Goal: Information Seeking & Learning: Learn about a topic

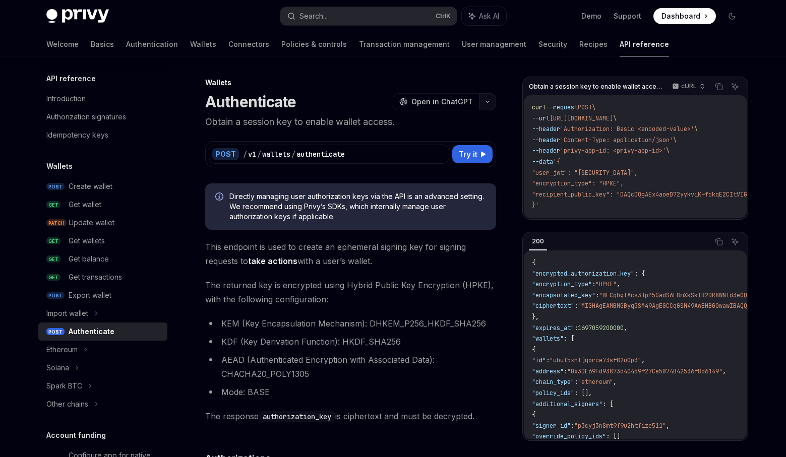
click at [490, 98] on button "button" at bounding box center [487, 101] width 17 height 17
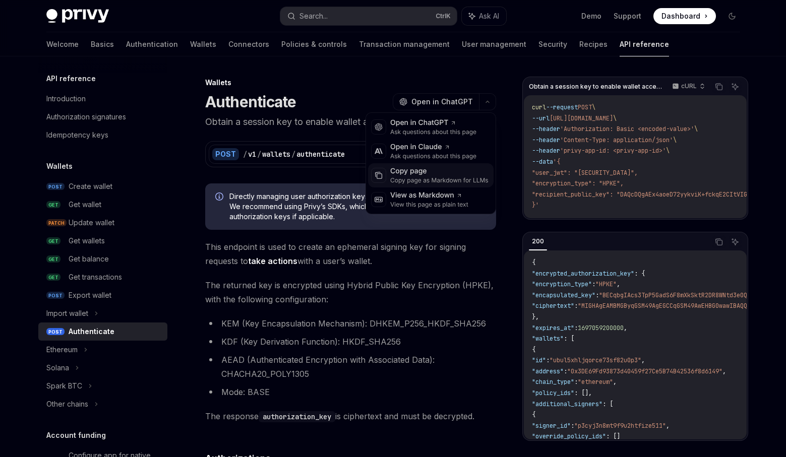
click at [418, 178] on div "Copy page as Markdown for LLMs" at bounding box center [439, 181] width 98 height 8
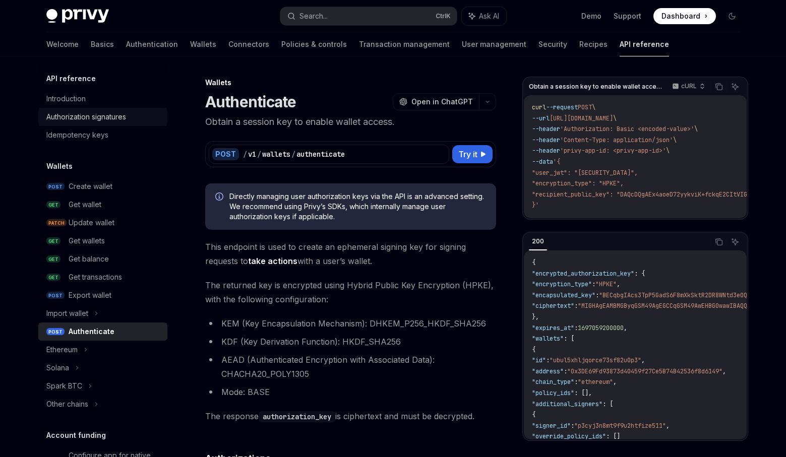
click at [58, 116] on div "Authorization signatures" at bounding box center [86, 117] width 80 height 12
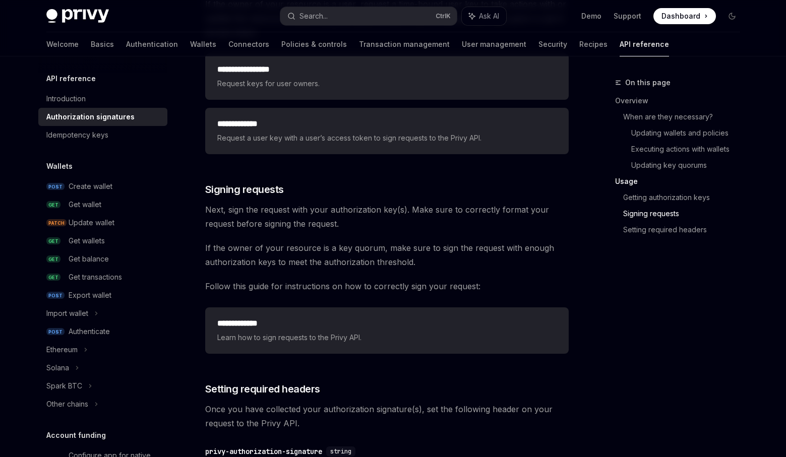
scroll to position [1614, 0]
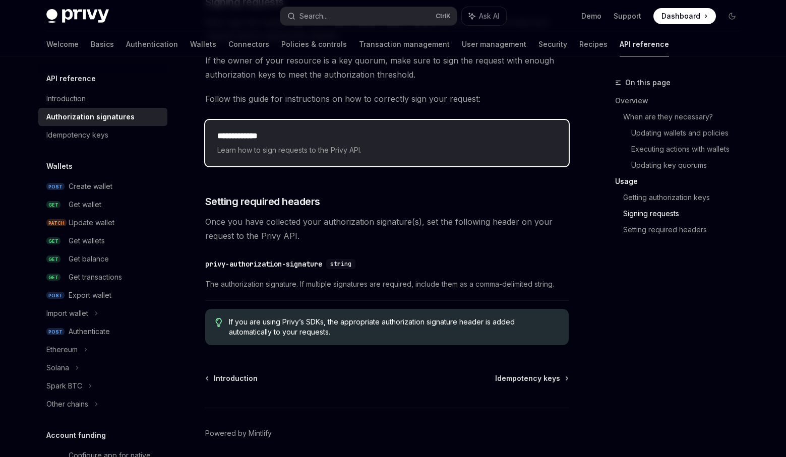
click at [259, 130] on div "**********" at bounding box center [387, 143] width 364 height 46
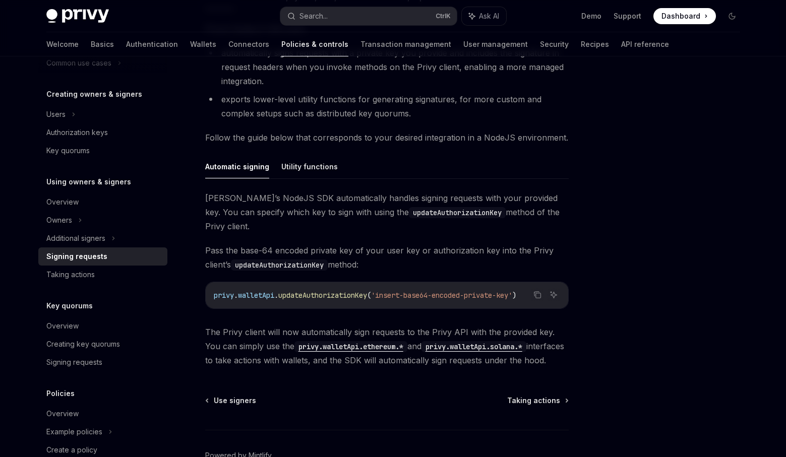
scroll to position [252, 0]
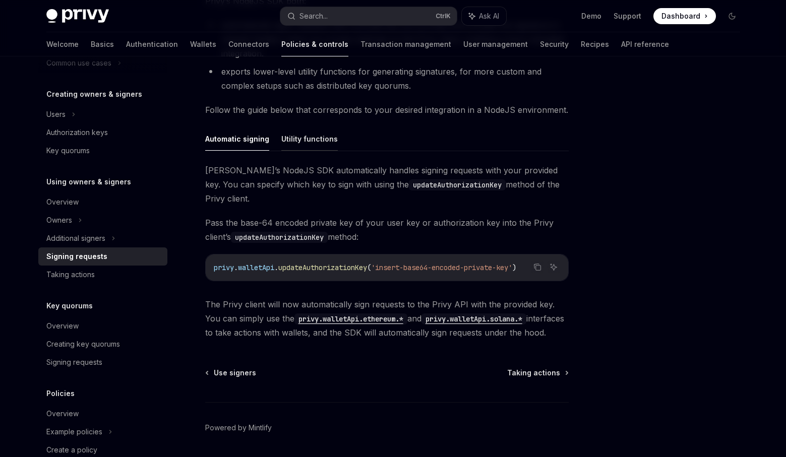
click at [302, 137] on button "Utility functions" at bounding box center [309, 139] width 56 height 24
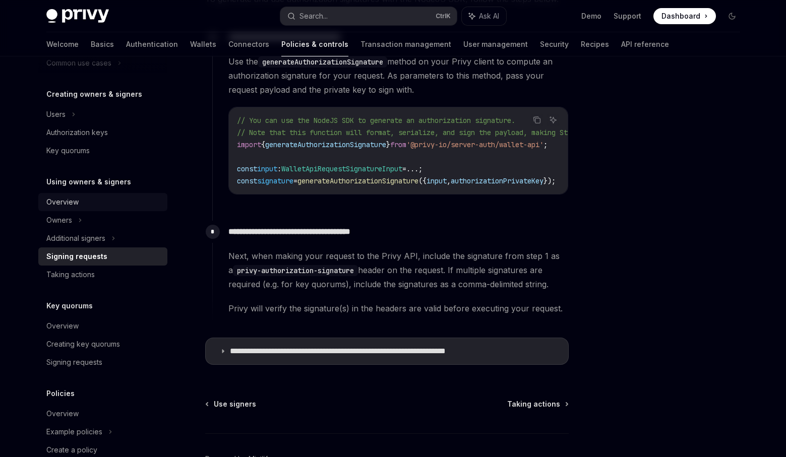
click at [132, 204] on div "Overview" at bounding box center [103, 202] width 115 height 12
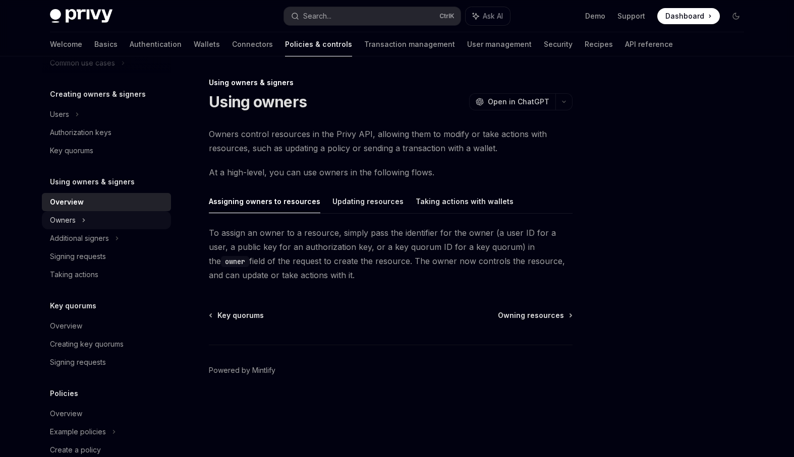
click at [116, 36] on div "Owners" at bounding box center [106, 27] width 129 height 18
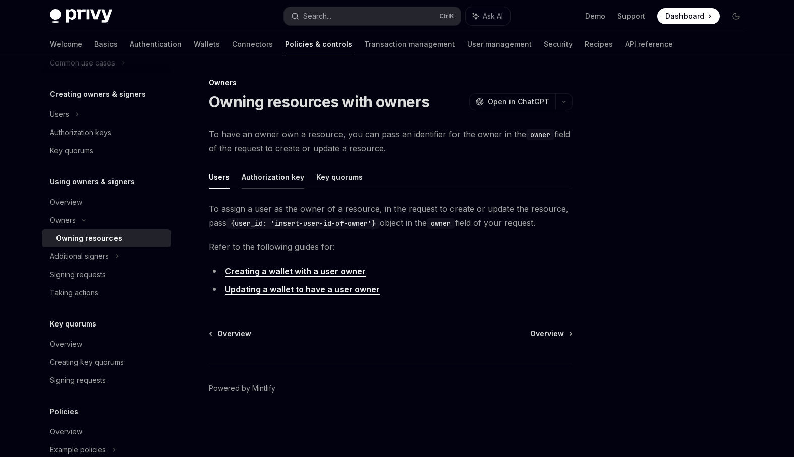
click at [257, 180] on button "Authorization key" at bounding box center [273, 177] width 63 height 24
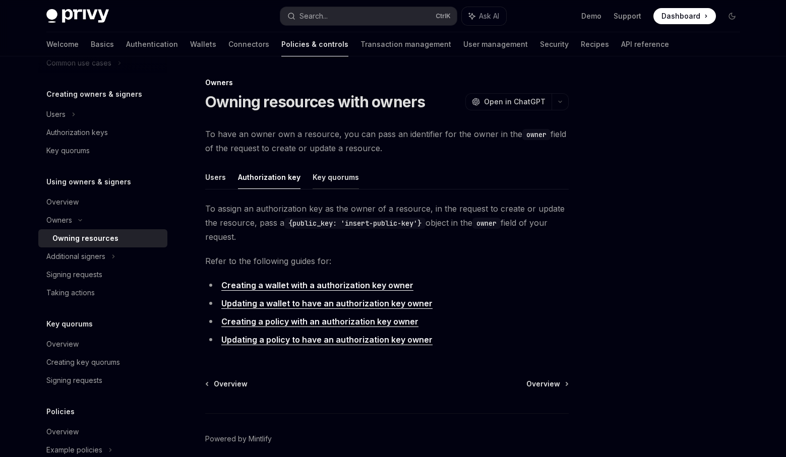
click at [354, 173] on button "Key quorums" at bounding box center [336, 177] width 46 height 24
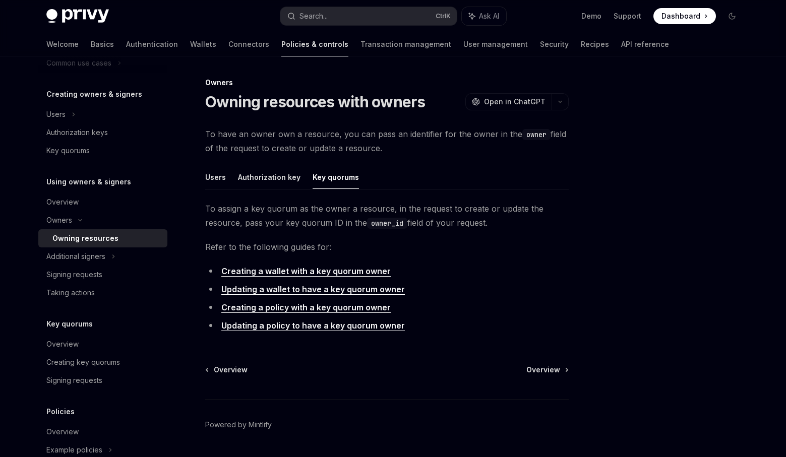
click at [314, 289] on link "Updating a wallet to have a key quorum owner" at bounding box center [313, 289] width 184 height 11
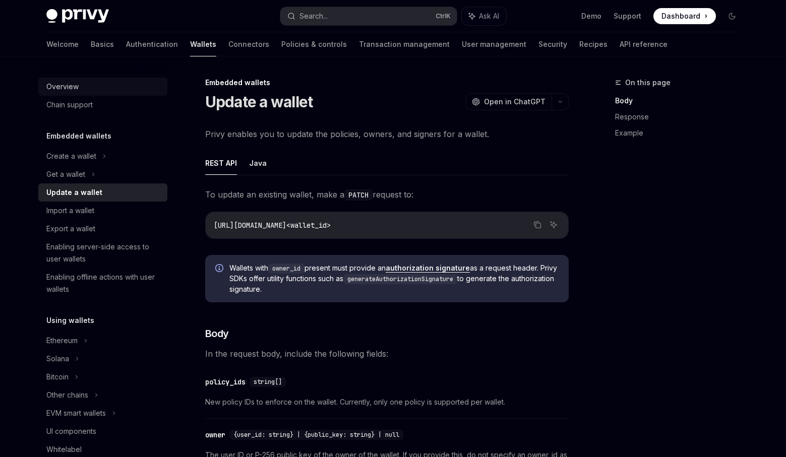
click at [79, 89] on div "Overview" at bounding box center [103, 87] width 115 height 12
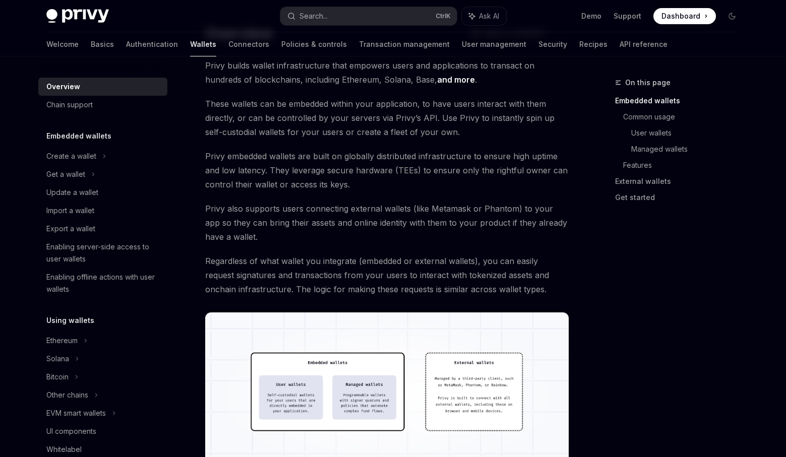
scroll to position [252, 0]
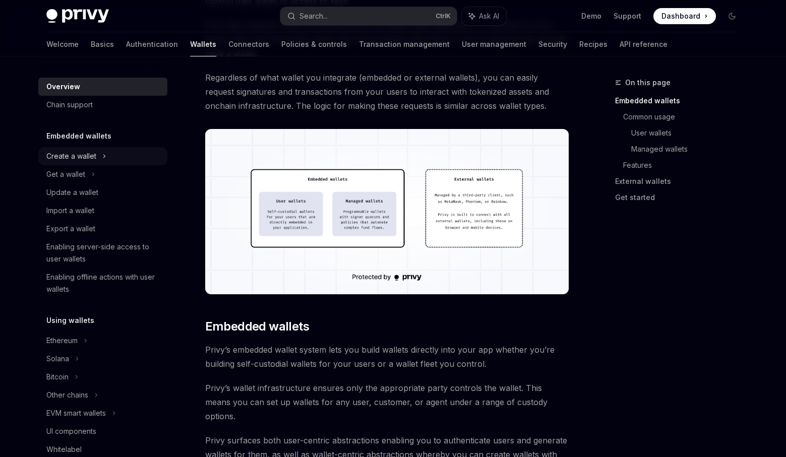
click at [104, 160] on icon at bounding box center [104, 156] width 4 height 12
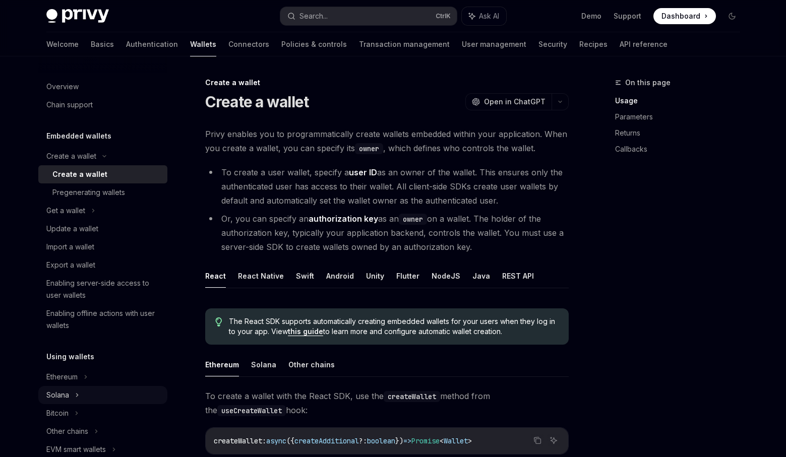
click at [81, 220] on div "Solana" at bounding box center [102, 211] width 129 height 18
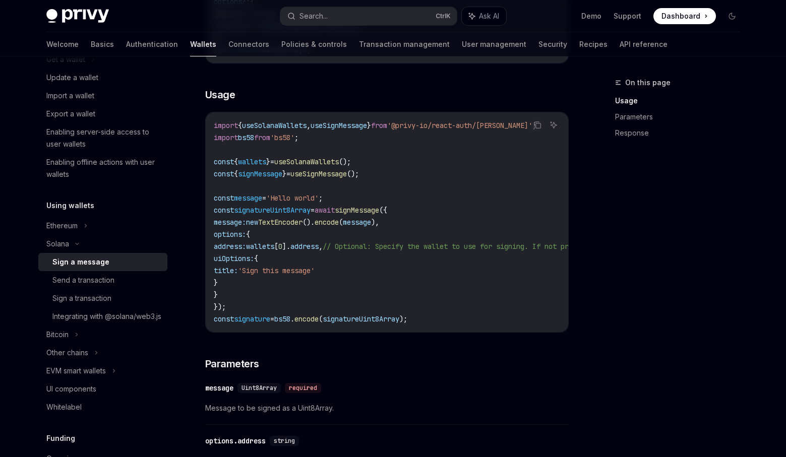
scroll to position [504, 0]
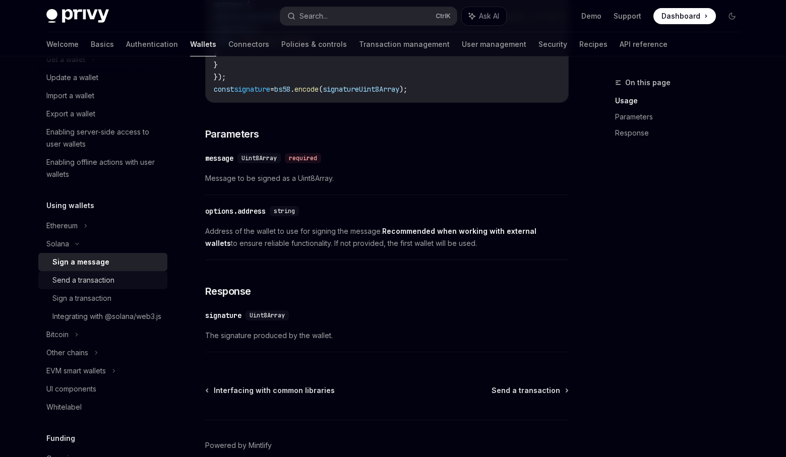
click at [115, 281] on div "Send a transaction" at bounding box center [106, 280] width 109 height 12
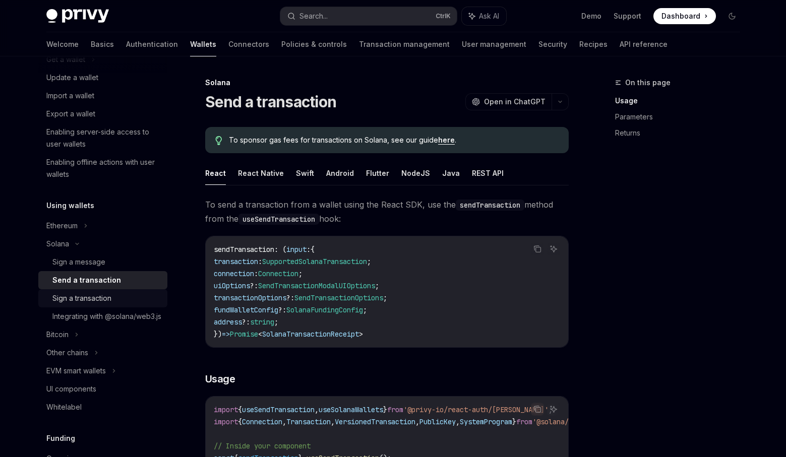
click at [111, 294] on div "Sign a transaction" at bounding box center [81, 299] width 59 height 12
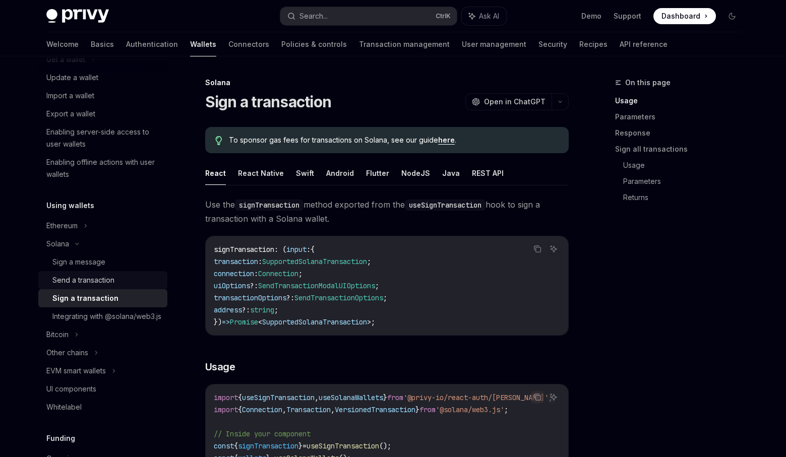
click at [113, 284] on div "Send a transaction" at bounding box center [83, 280] width 62 height 12
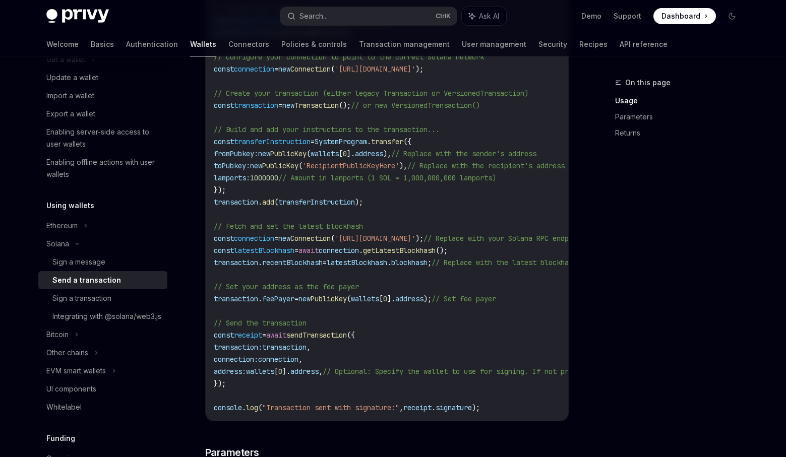
scroll to position [454, 0]
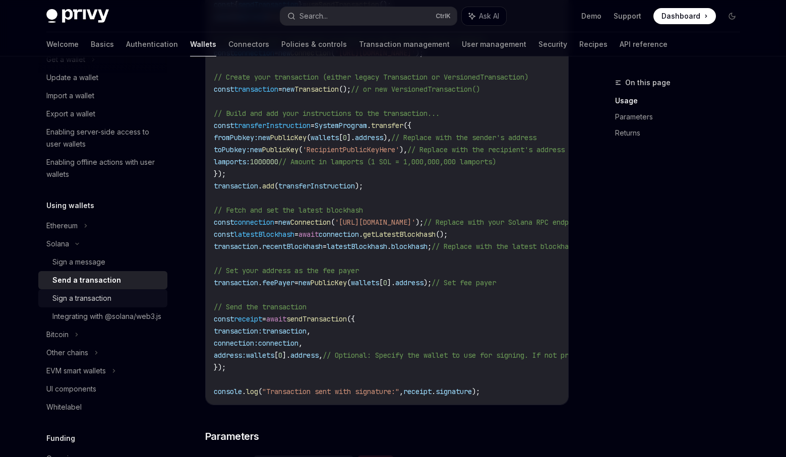
click at [128, 306] on link "Sign a transaction" at bounding box center [102, 299] width 129 height 18
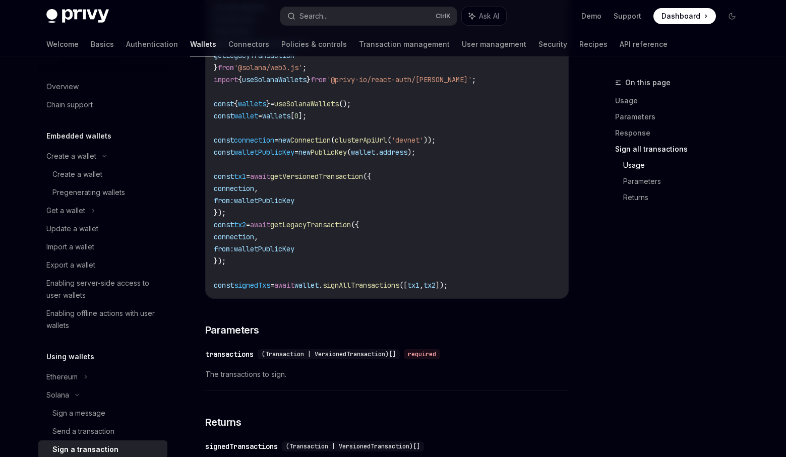
click at [504, 213] on code "import { clusterApiUrl , Connection , PublicKey , getVersionedTransaction , get…" at bounding box center [387, 140] width 347 height 303
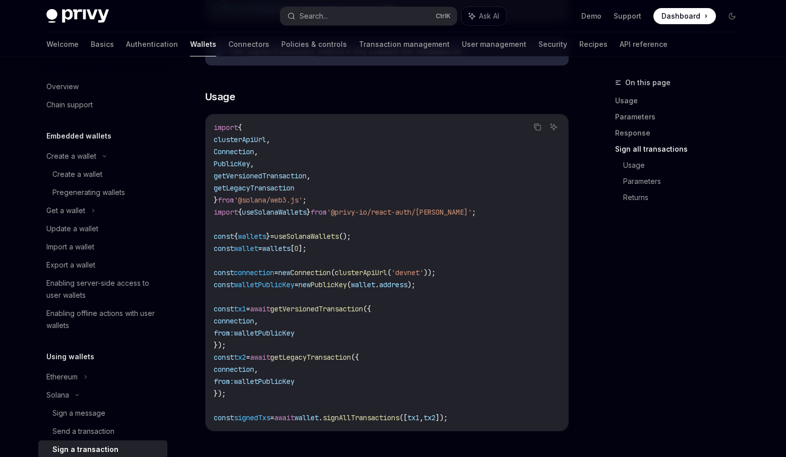
scroll to position [1211, 0]
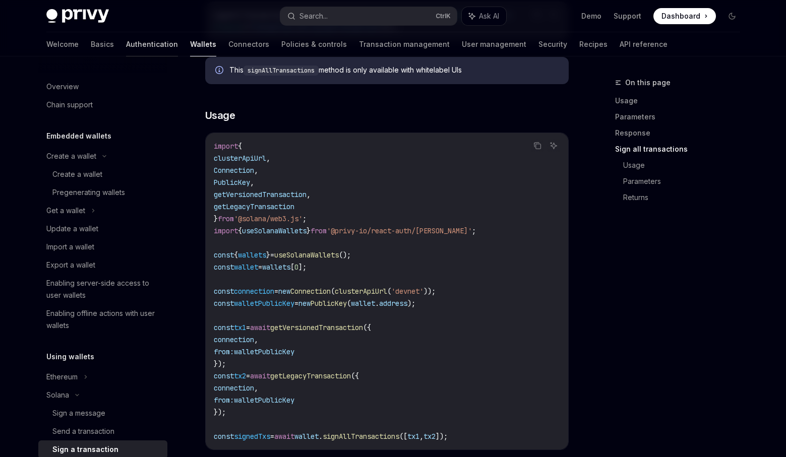
click at [126, 41] on link "Authentication" at bounding box center [152, 44] width 52 height 24
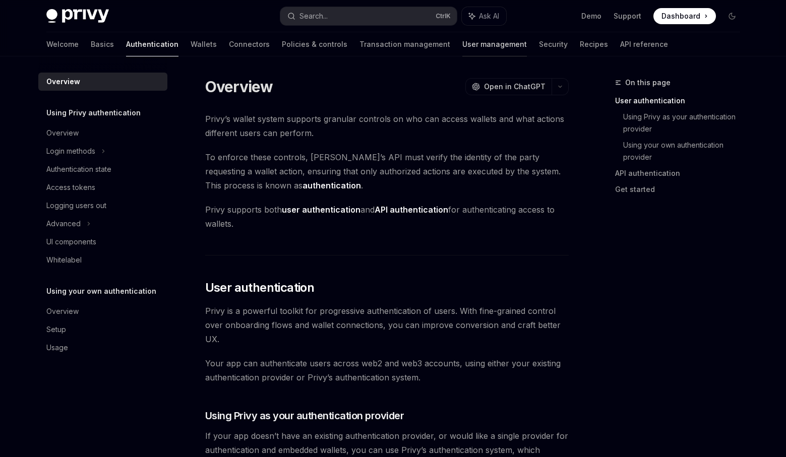
click at [463, 45] on link "User management" at bounding box center [495, 44] width 65 height 24
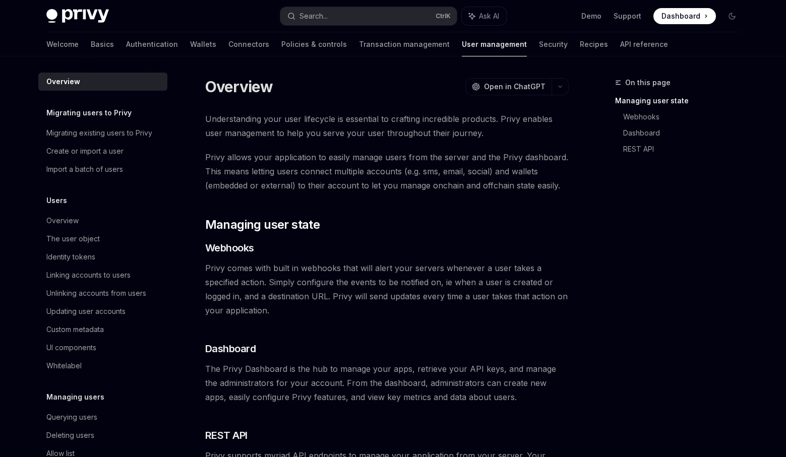
click at [69, 42] on div "Welcome Basics Authentication Wallets Connectors Policies & controls Transactio…" at bounding box center [357, 44] width 622 height 24
click at [91, 45] on link "Basics" at bounding box center [102, 44] width 23 height 24
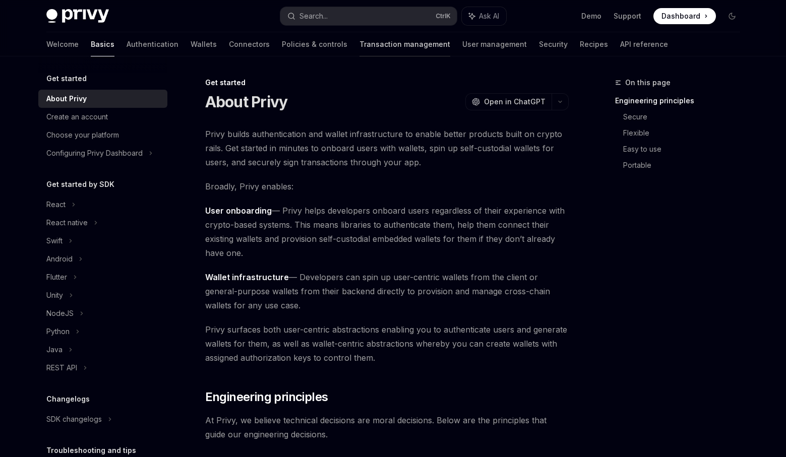
click at [366, 47] on link "Transaction management" at bounding box center [405, 44] width 91 height 24
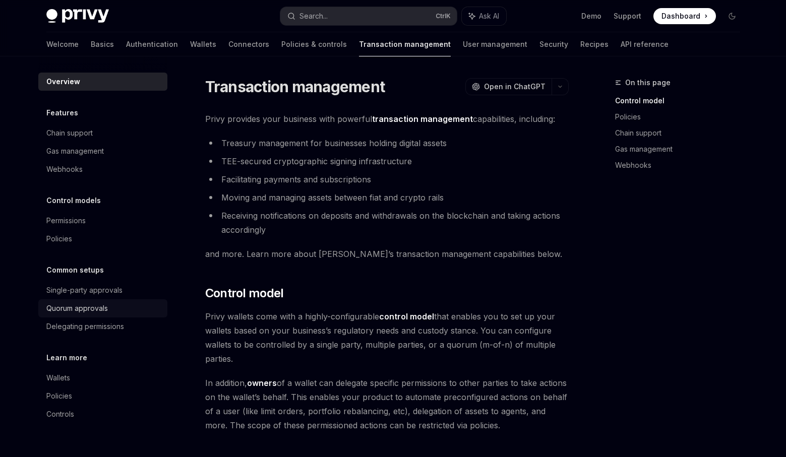
click at [95, 313] on div "Quorum approvals" at bounding box center [77, 309] width 62 height 12
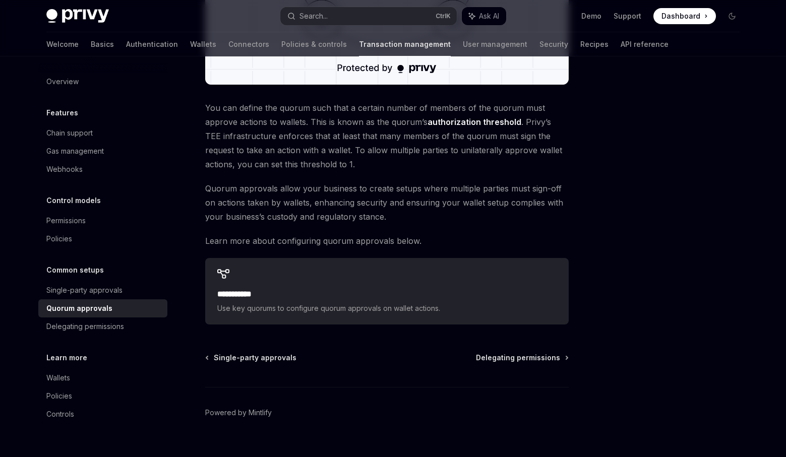
scroll to position [378, 0]
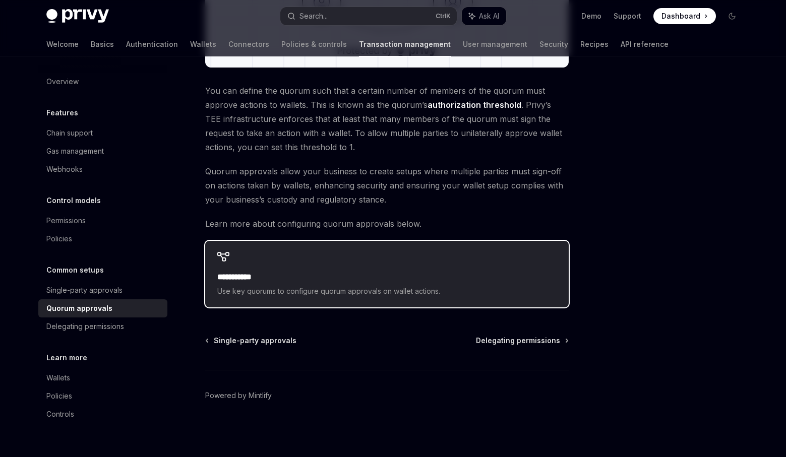
click at [290, 269] on div "**********" at bounding box center [387, 274] width 364 height 67
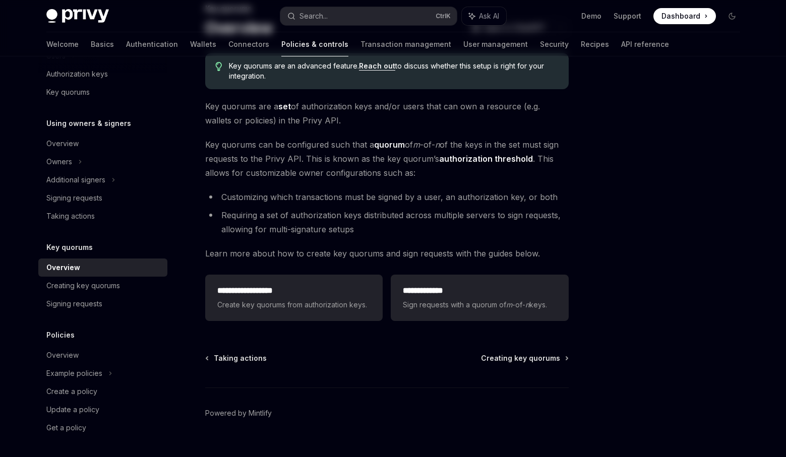
scroll to position [92, 0]
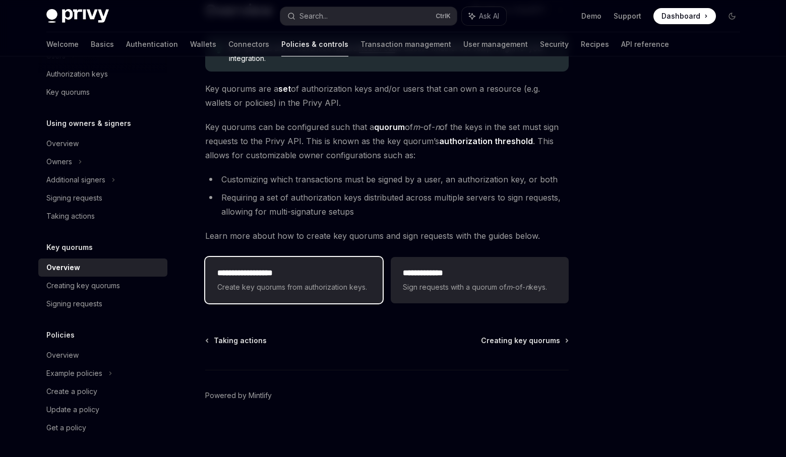
click at [365, 283] on span "Create key quorums from authorization keys." at bounding box center [293, 287] width 153 height 12
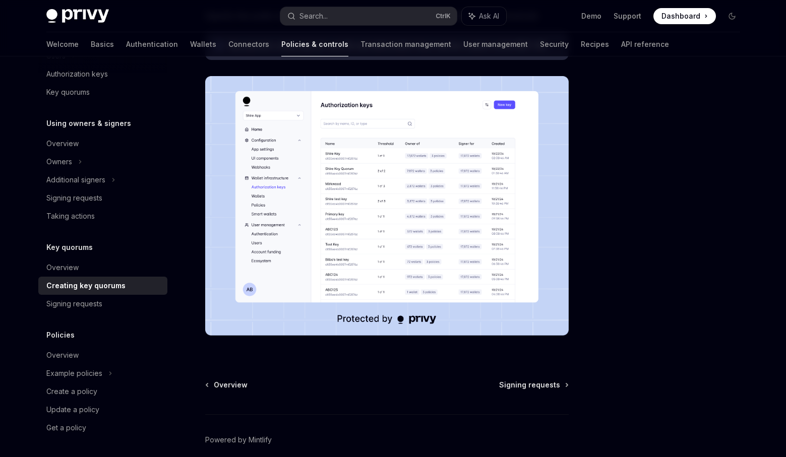
scroll to position [314, 0]
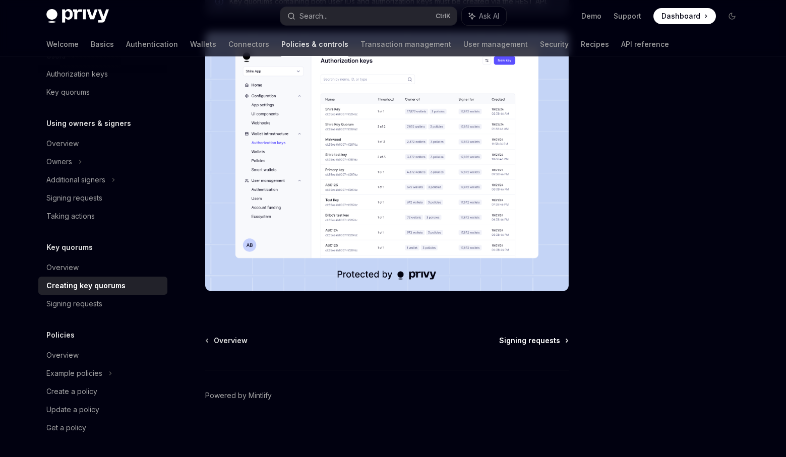
click at [537, 342] on span "Signing requests" at bounding box center [529, 341] width 61 height 10
type textarea "*"
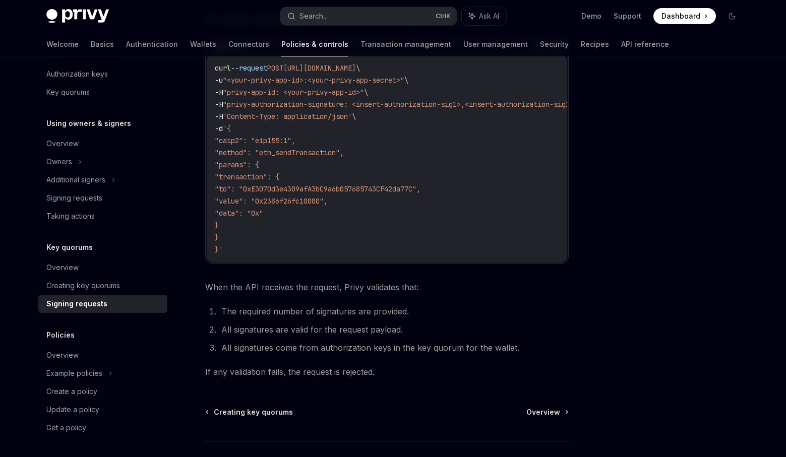
scroll to position [332, 0]
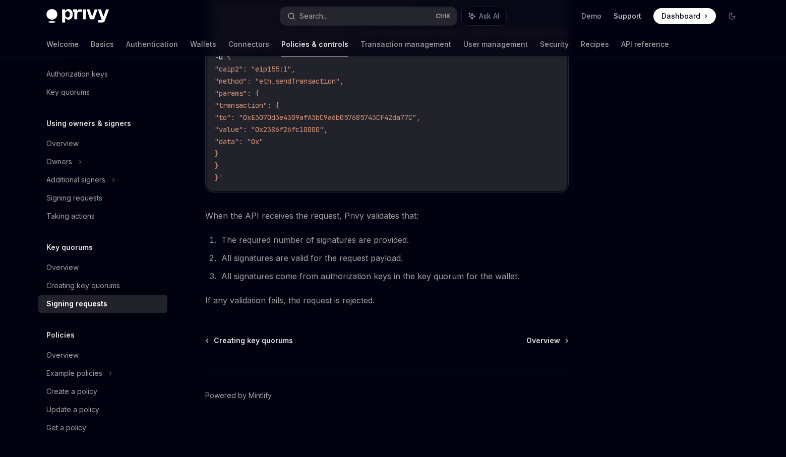
click at [636, 18] on link "Support" at bounding box center [628, 16] width 28 height 10
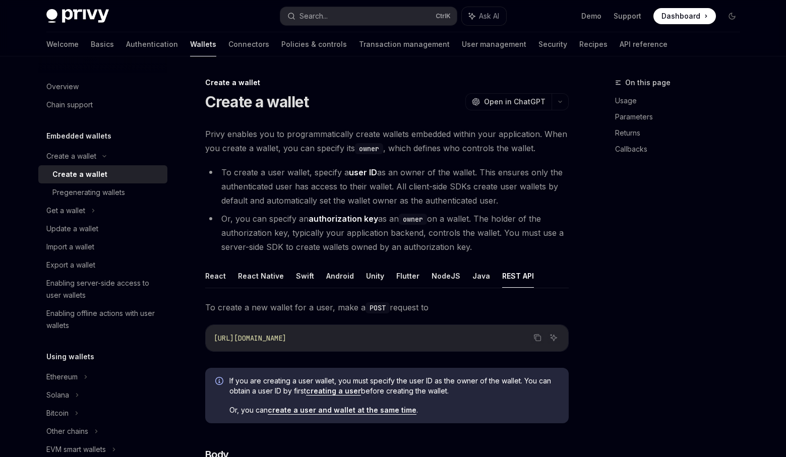
scroll to position [198, 0]
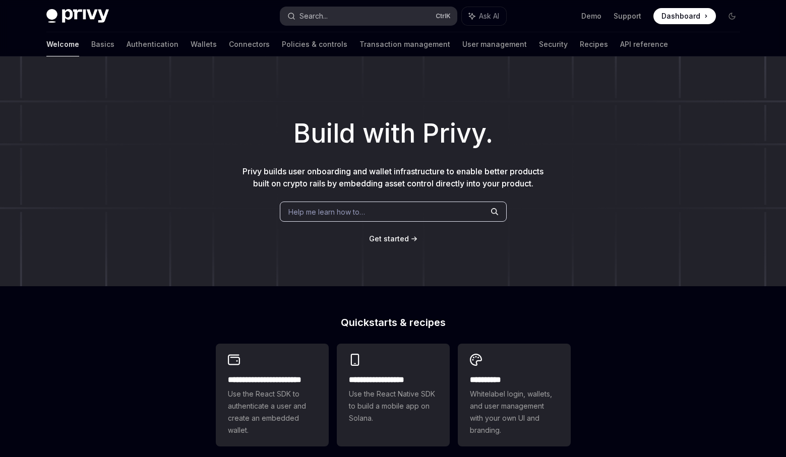
click at [328, 12] on div "Search..." at bounding box center [314, 16] width 28 height 12
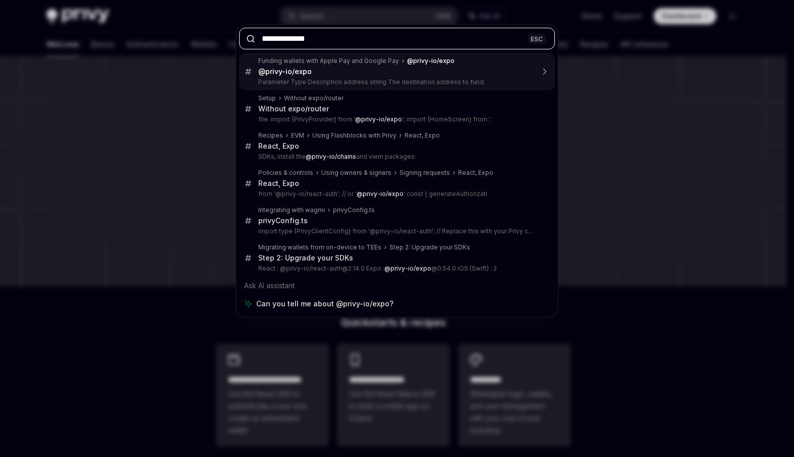
paste input "***"
type input "**********"
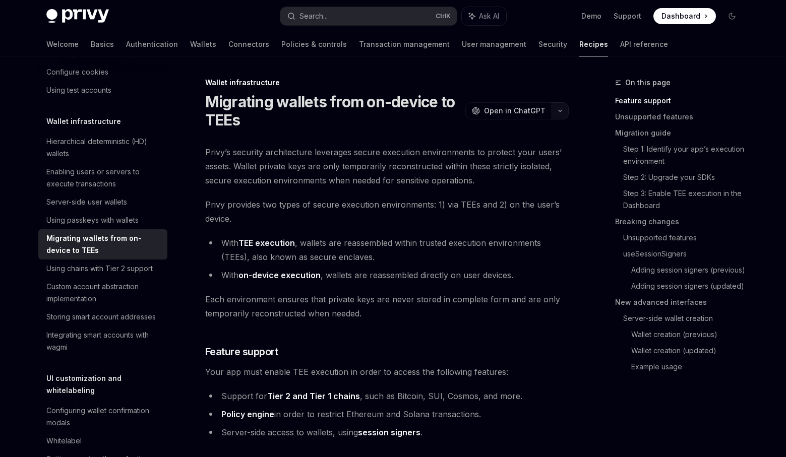
click at [566, 101] on div "Migrating wallets from on-device to TEEs OpenAI Open in ChatGPT" at bounding box center [387, 111] width 364 height 36
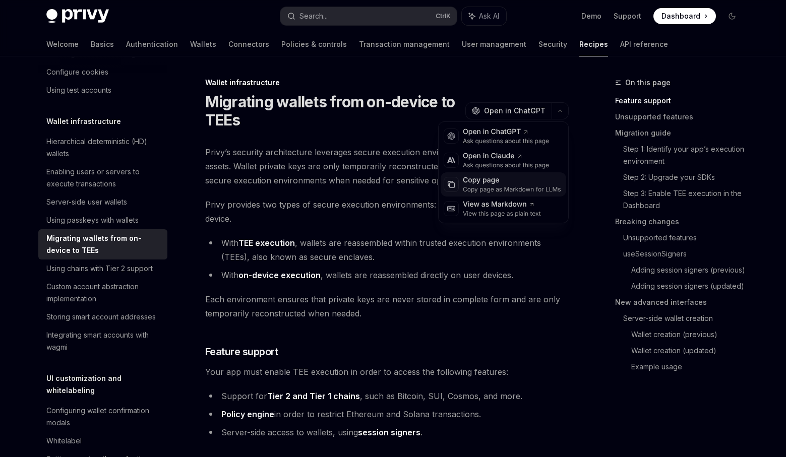
click at [500, 176] on div "Copy page" at bounding box center [512, 181] width 98 height 10
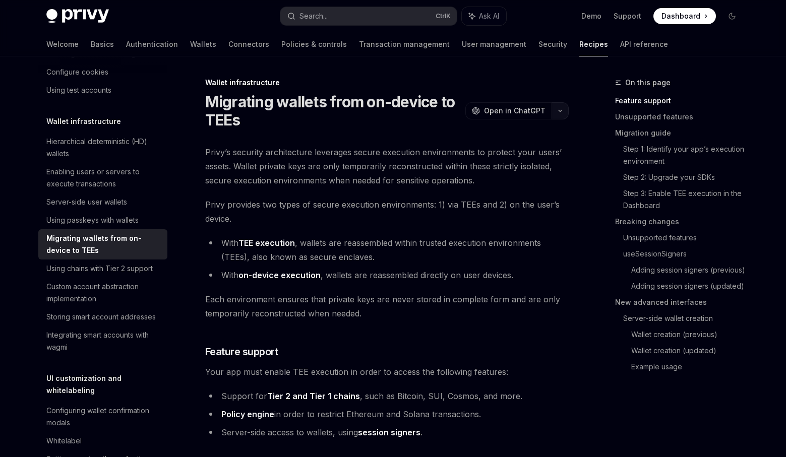
click at [562, 110] on button "button" at bounding box center [560, 110] width 17 height 17
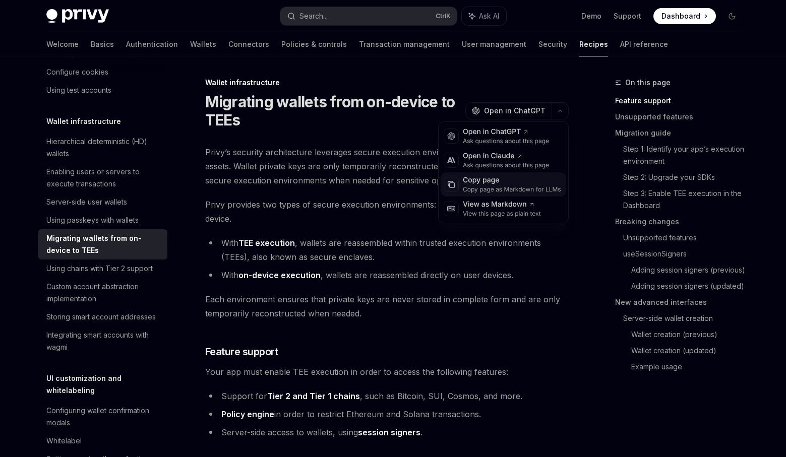
click at [518, 179] on div "Copy page" at bounding box center [512, 181] width 98 height 10
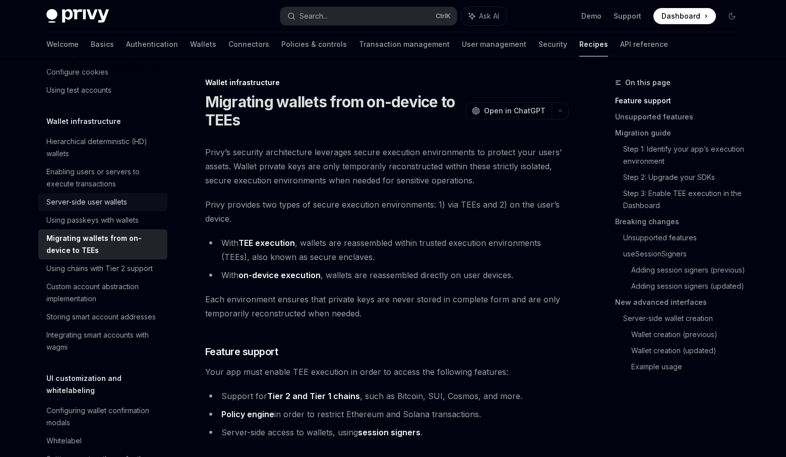
click at [117, 208] on div "Server-side user wallets" at bounding box center [86, 202] width 81 height 12
type textarea "*"
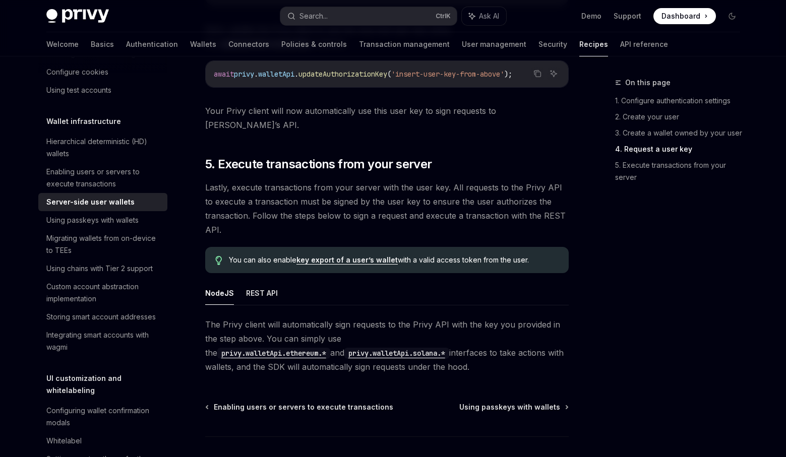
scroll to position [1887, 0]
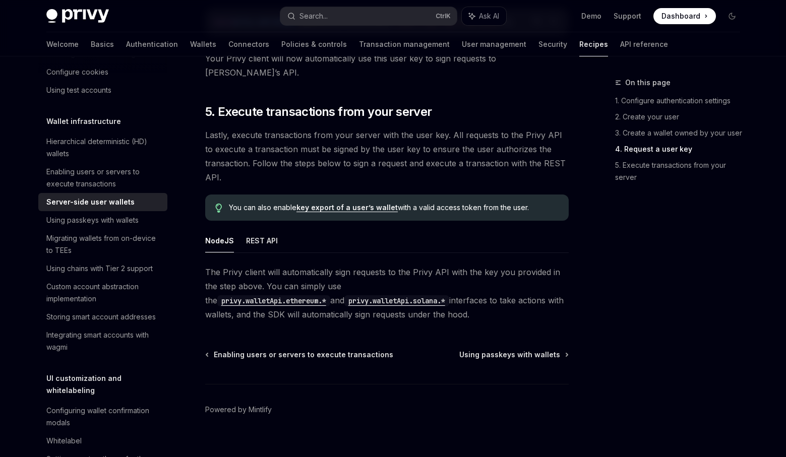
drag, startPoint x: 714, startPoint y: 189, endPoint x: 698, endPoint y: 148, distance: 43.3
click at [714, 189] on div "On this page 1. Configure authentication settings 2. Create your user 3. Create…" at bounding box center [681, 124] width 133 height 137
